Goal: Navigation & Orientation: Find specific page/section

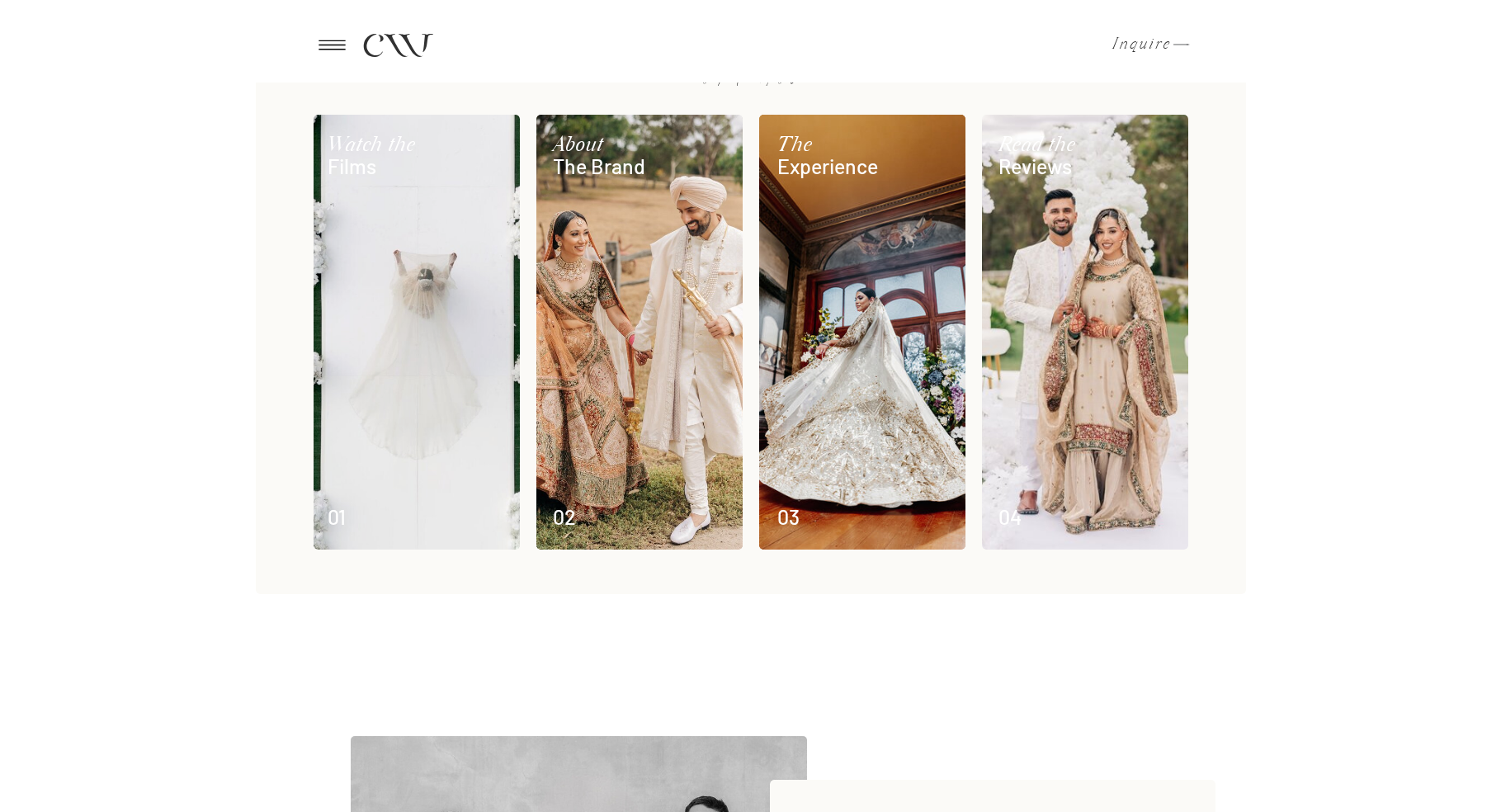
scroll to position [735, 0]
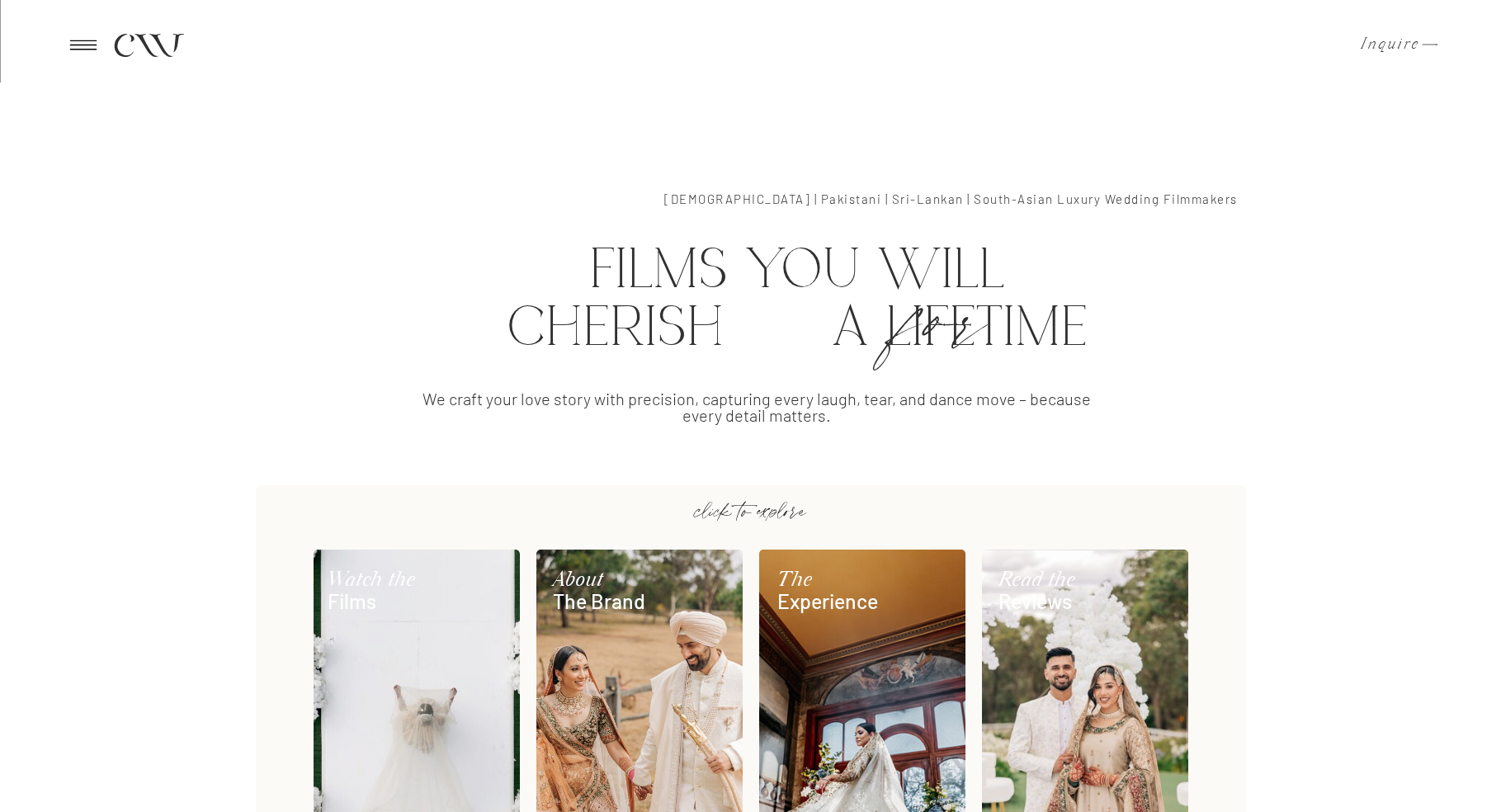
click at [93, 37] on icon at bounding box center [83, 45] width 40 height 39
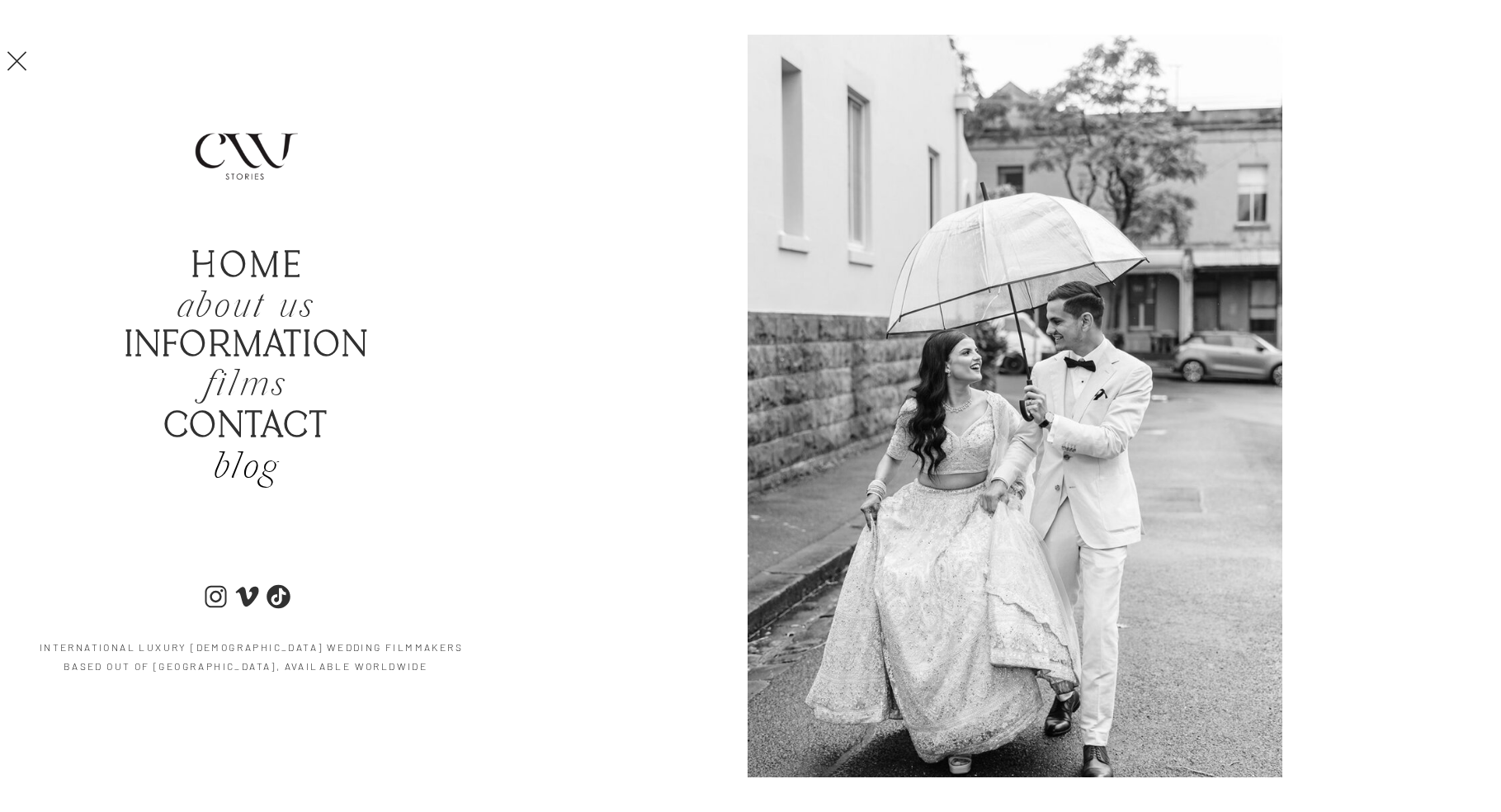
click at [249, 464] on h2 "blog" at bounding box center [246, 468] width 157 height 39
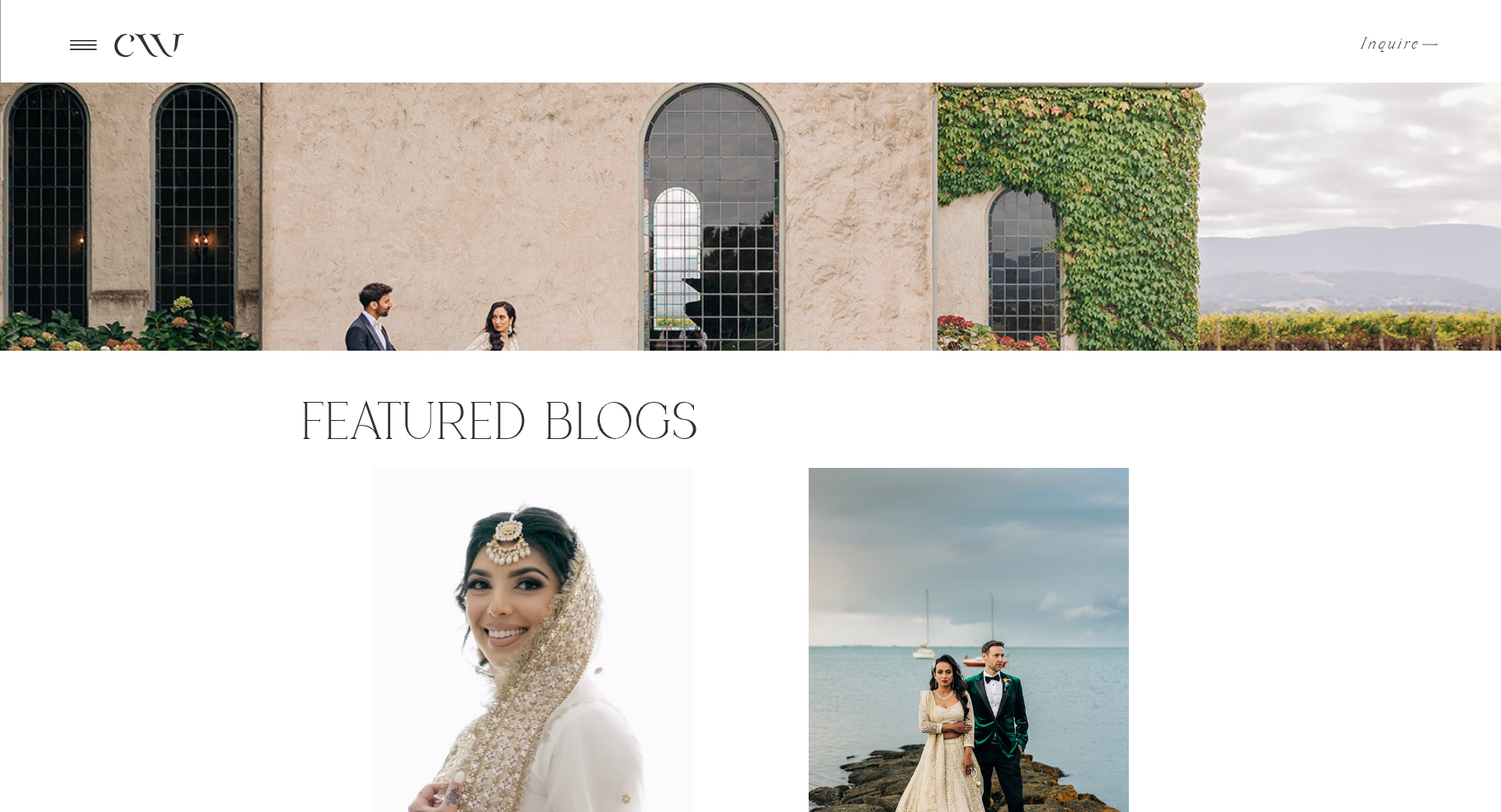
scroll to position [595, 0]
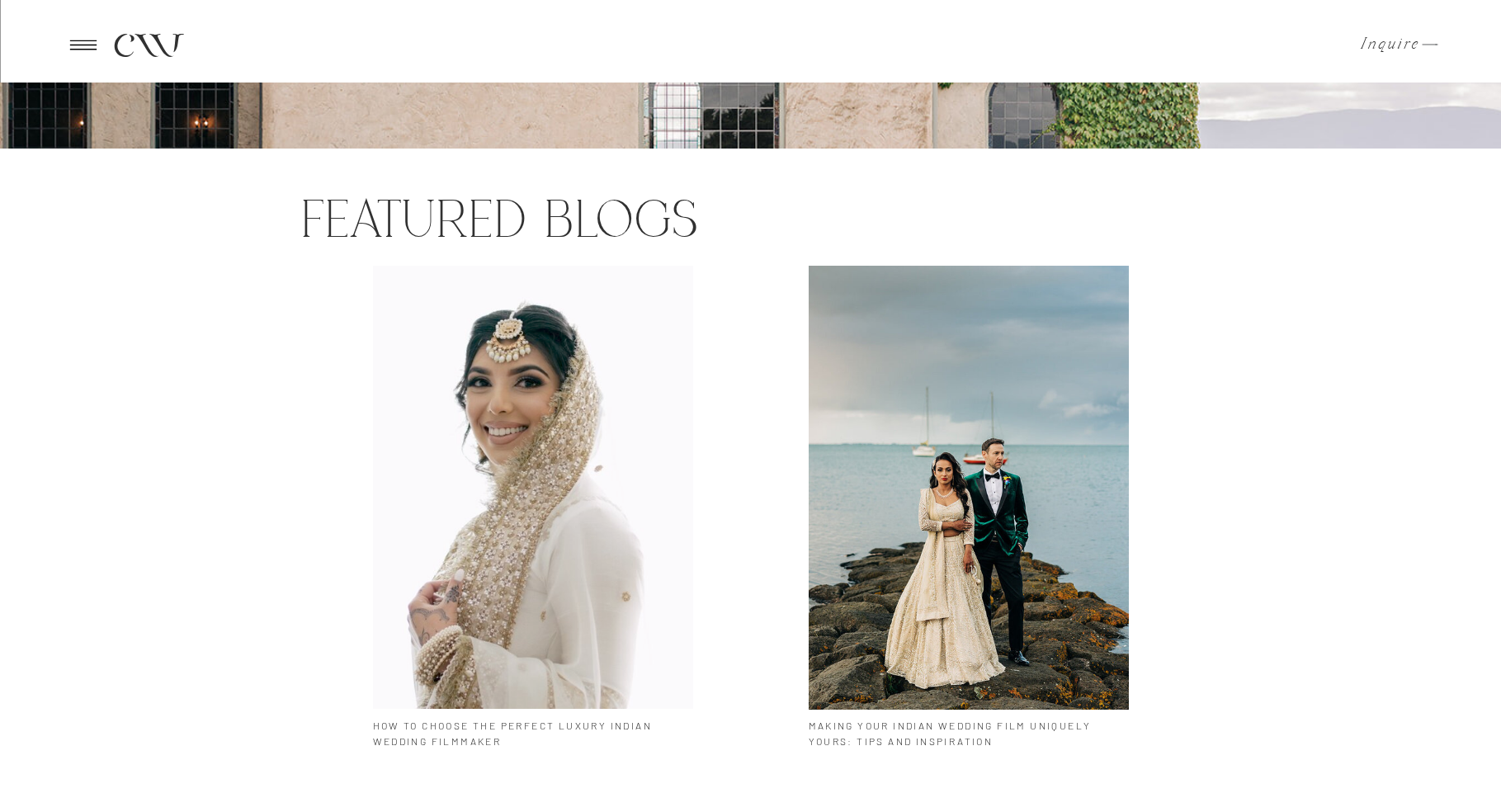
click at [583, 543] on div at bounding box center [532, 488] width 320 height 443
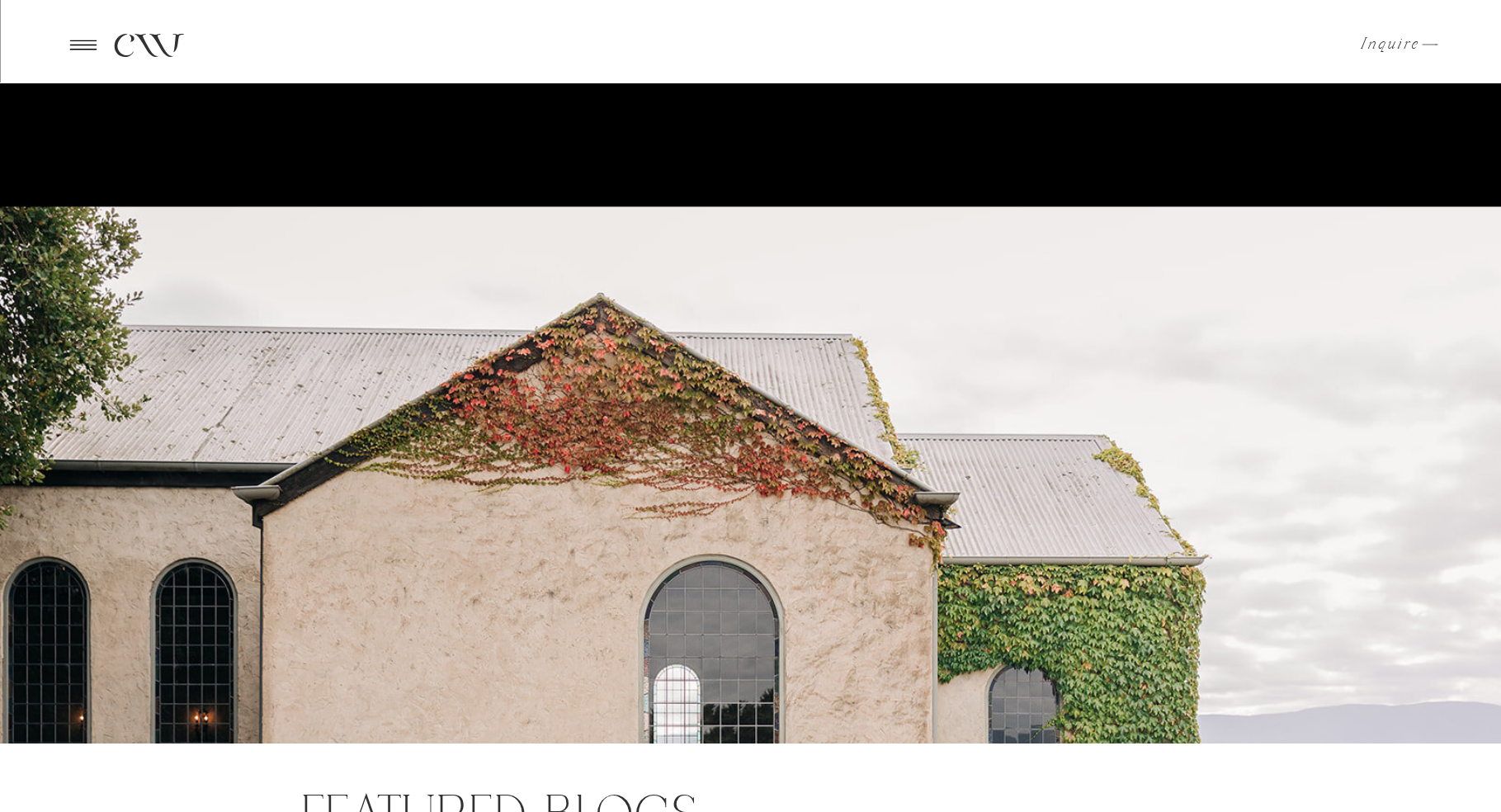
scroll to position [595, 0]
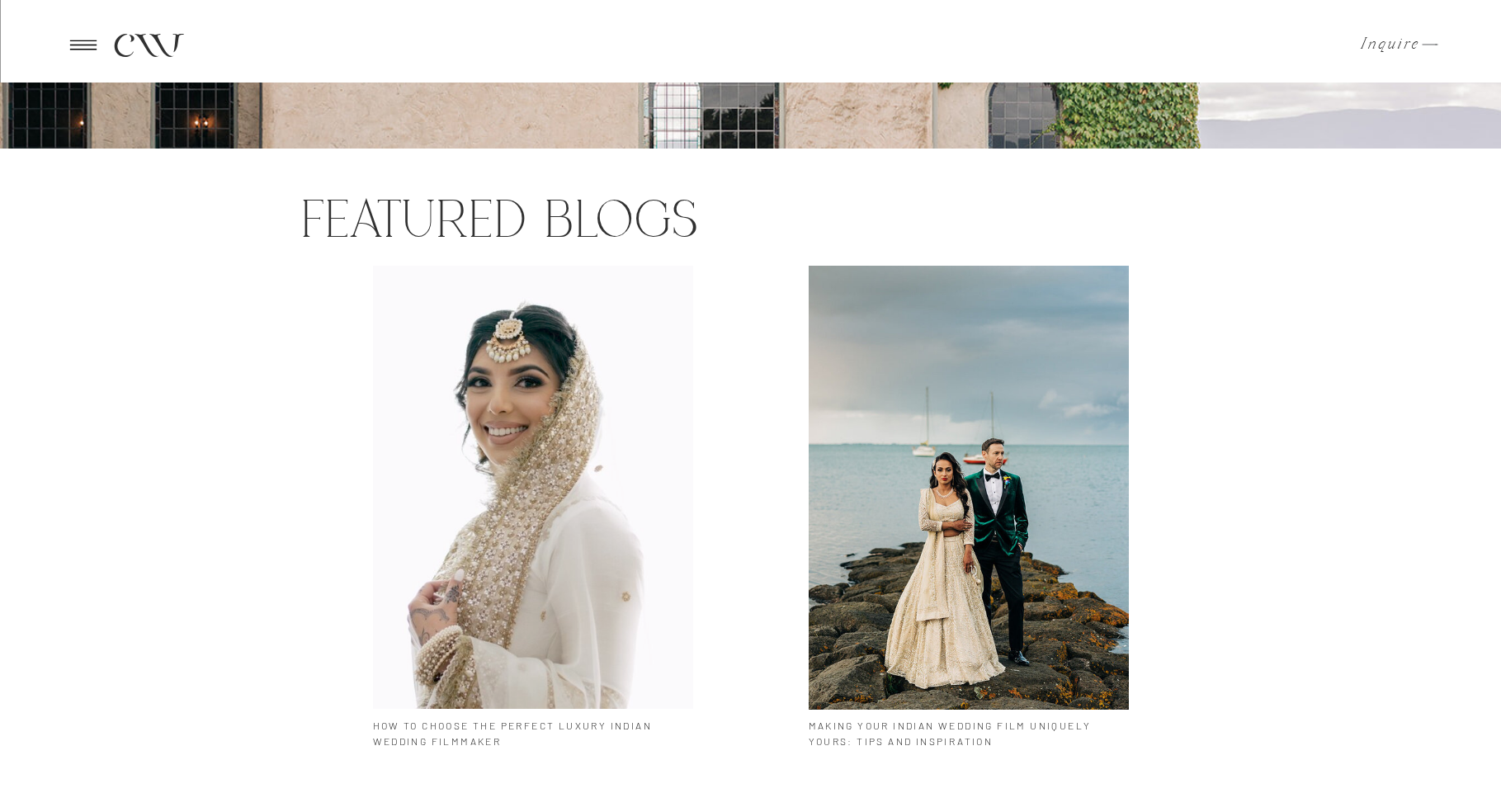
click at [1053, 526] on div at bounding box center [968, 488] width 320 height 444
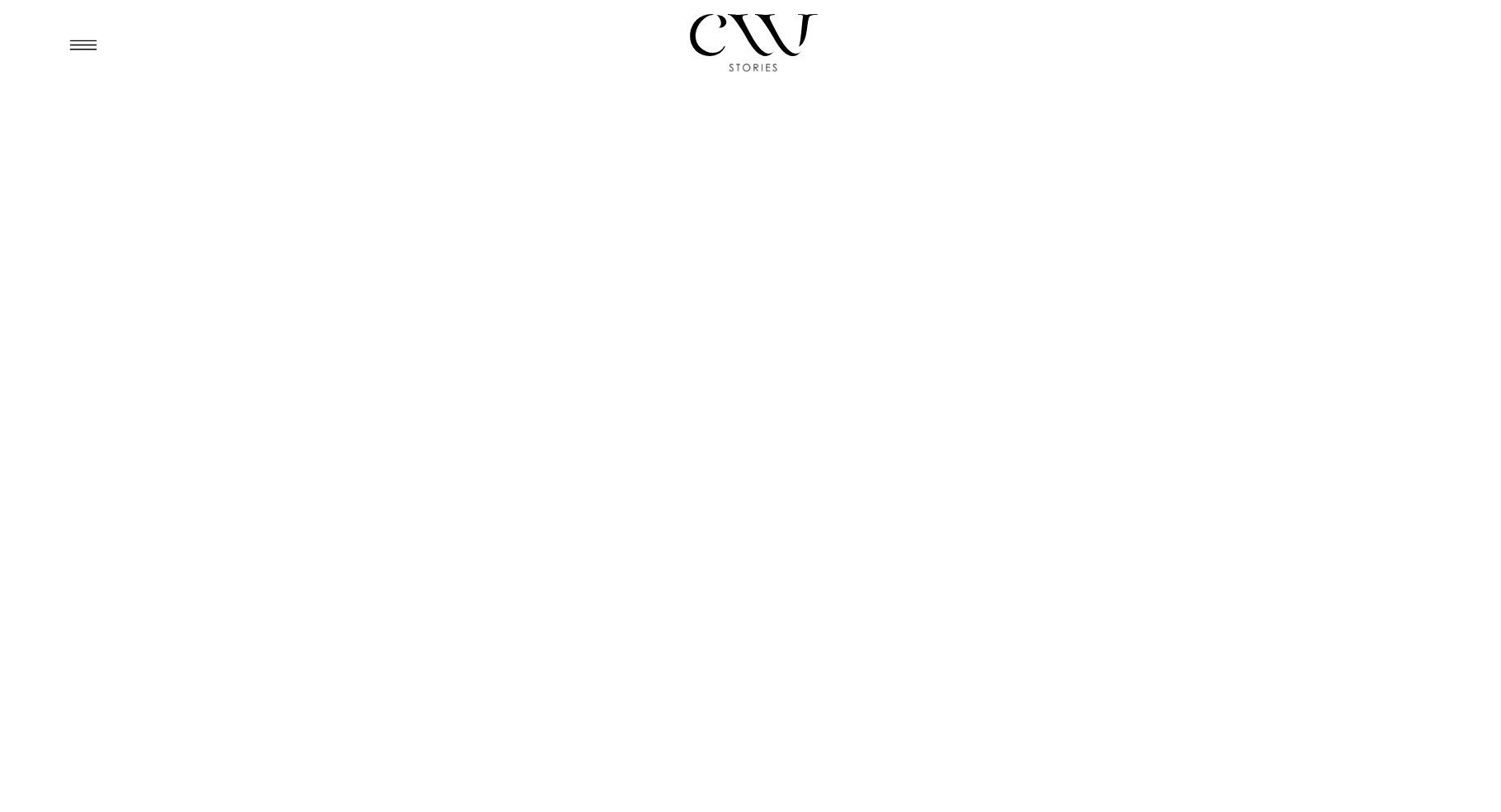
scroll to position [831, 0]
